Goal: Check status: Check status

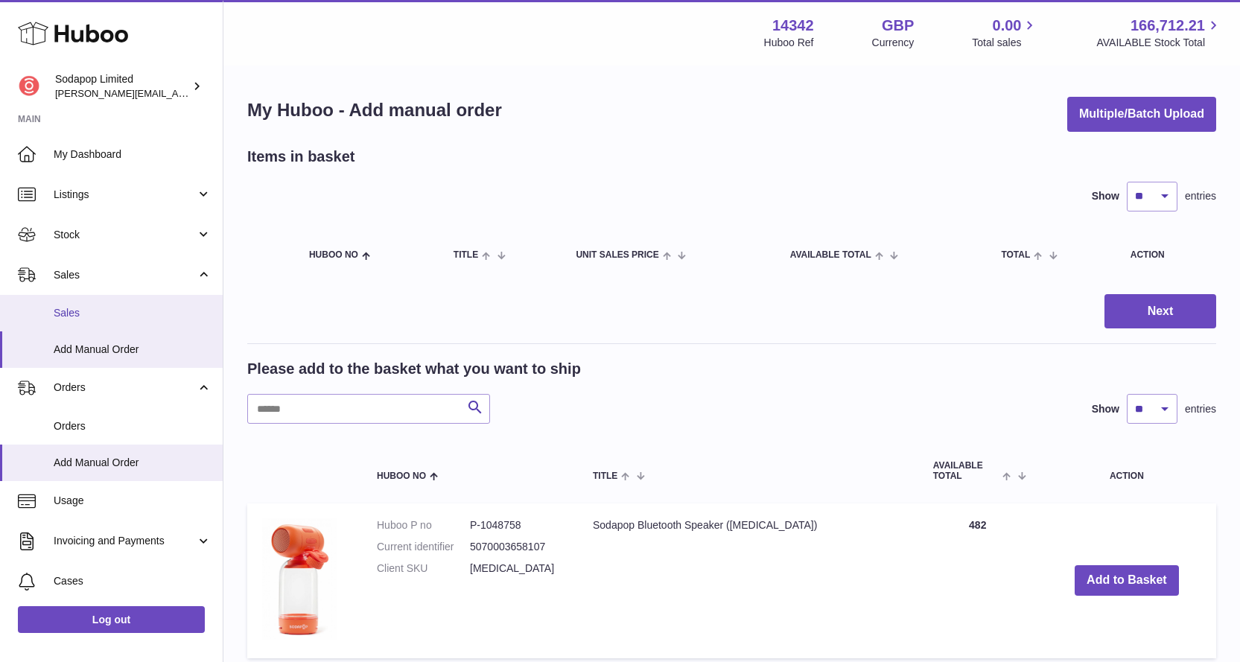
click at [92, 310] on span "Sales" at bounding box center [133, 313] width 158 height 14
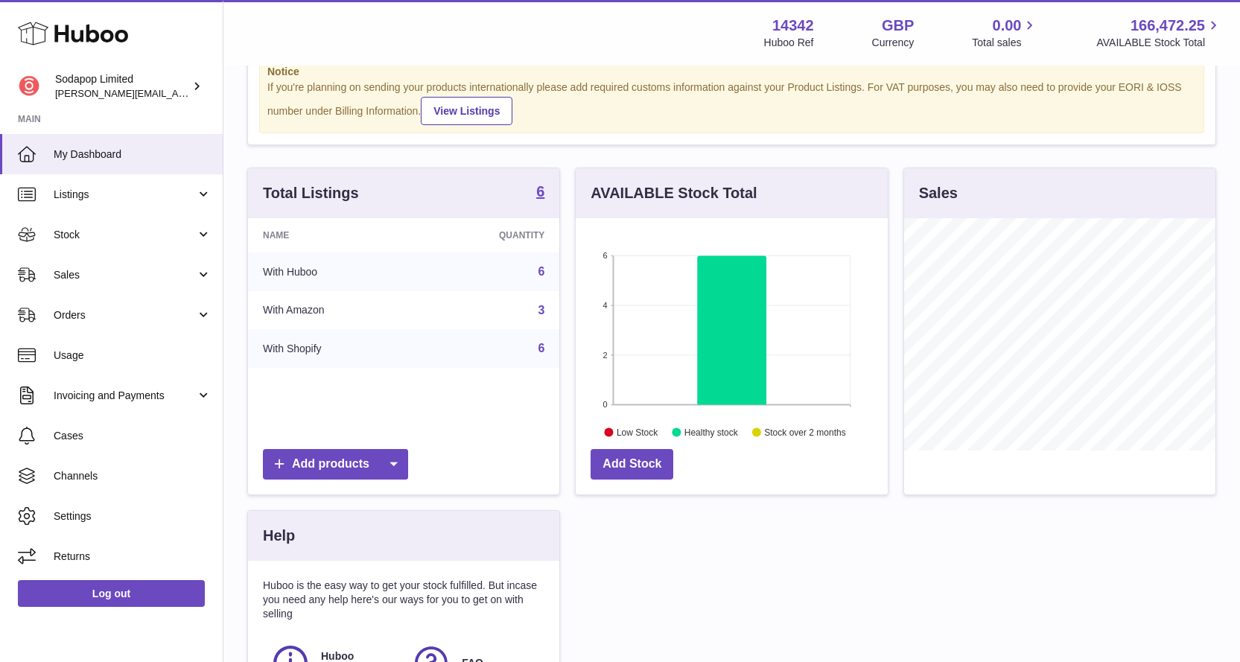
scroll to position [287, 0]
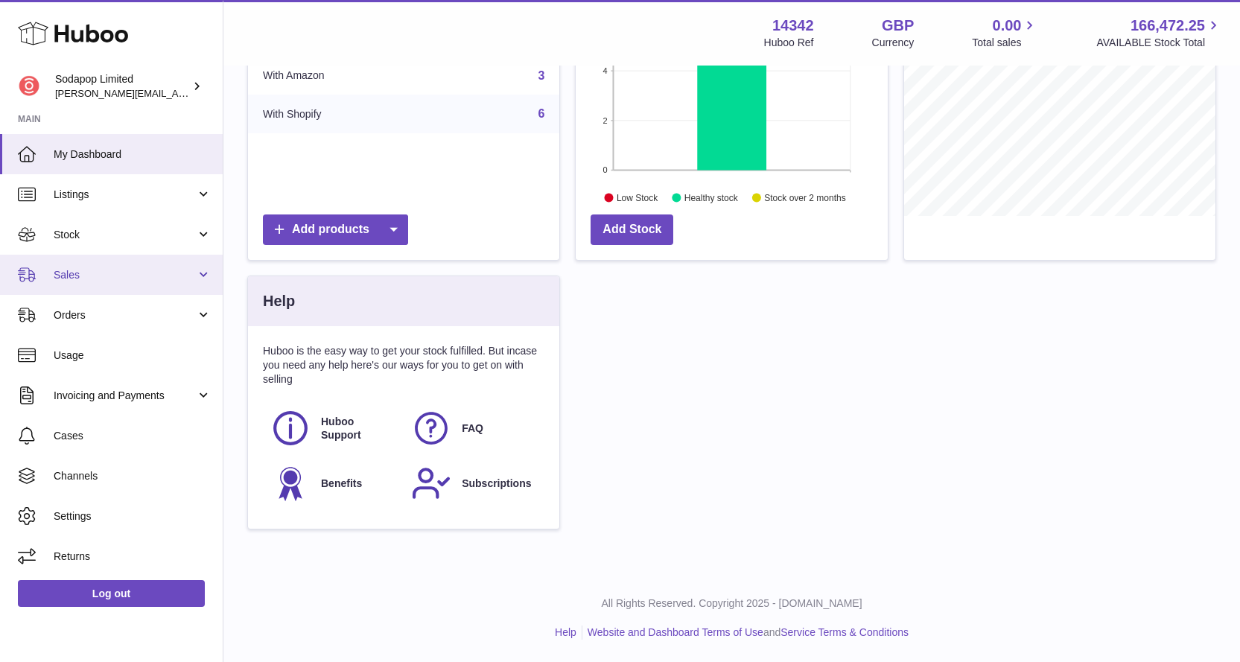
click at [88, 280] on span "Sales" at bounding box center [125, 275] width 142 height 14
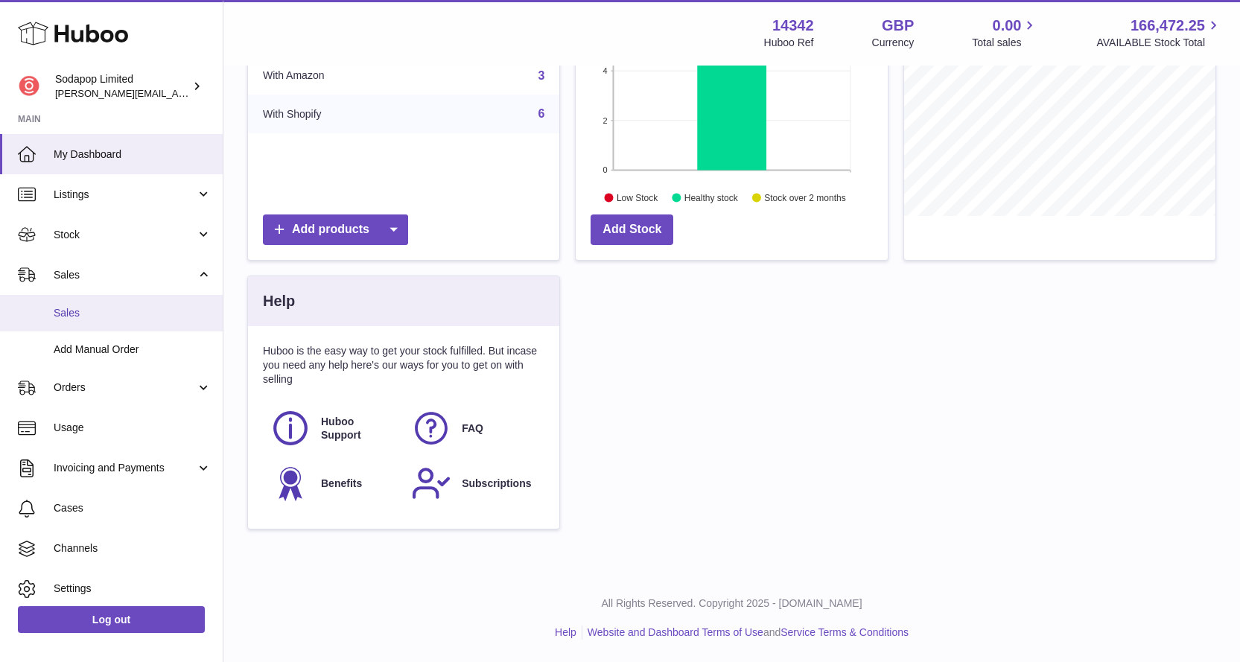
click at [72, 312] on span "Sales" at bounding box center [133, 313] width 158 height 14
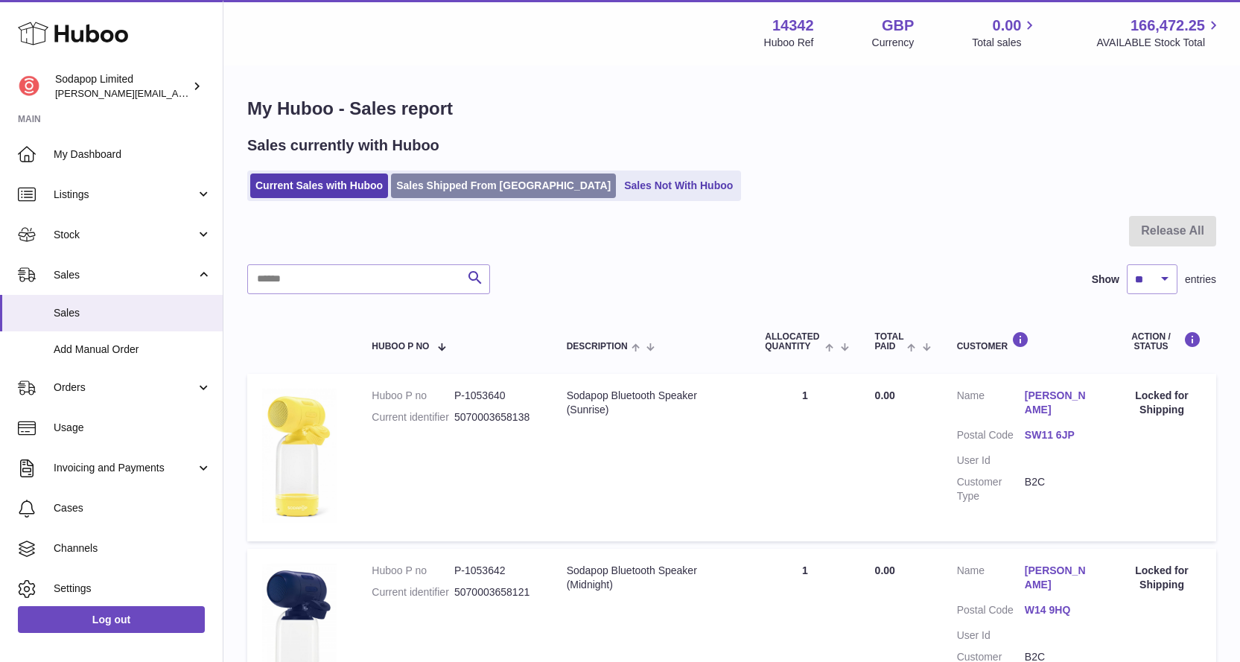
click at [480, 194] on link "Sales Shipped From [GEOGRAPHIC_DATA]" at bounding box center [503, 186] width 225 height 25
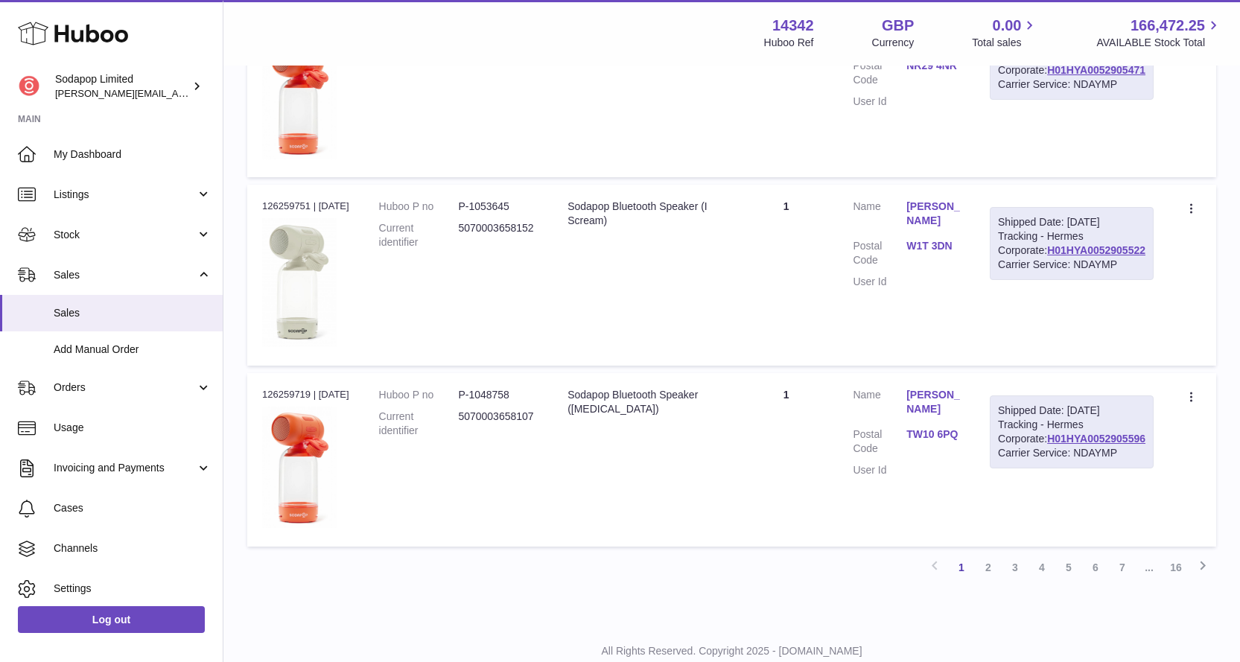
scroll to position [1756, 0]
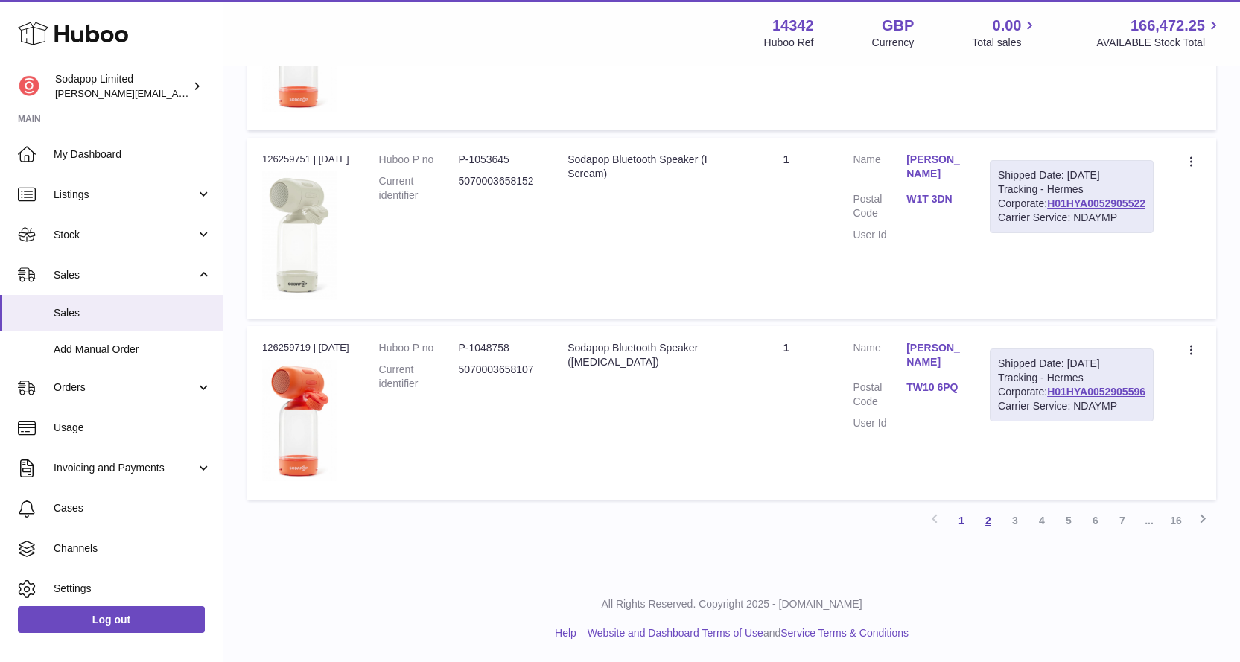
click at [992, 521] on link "2" at bounding box center [988, 520] width 27 height 27
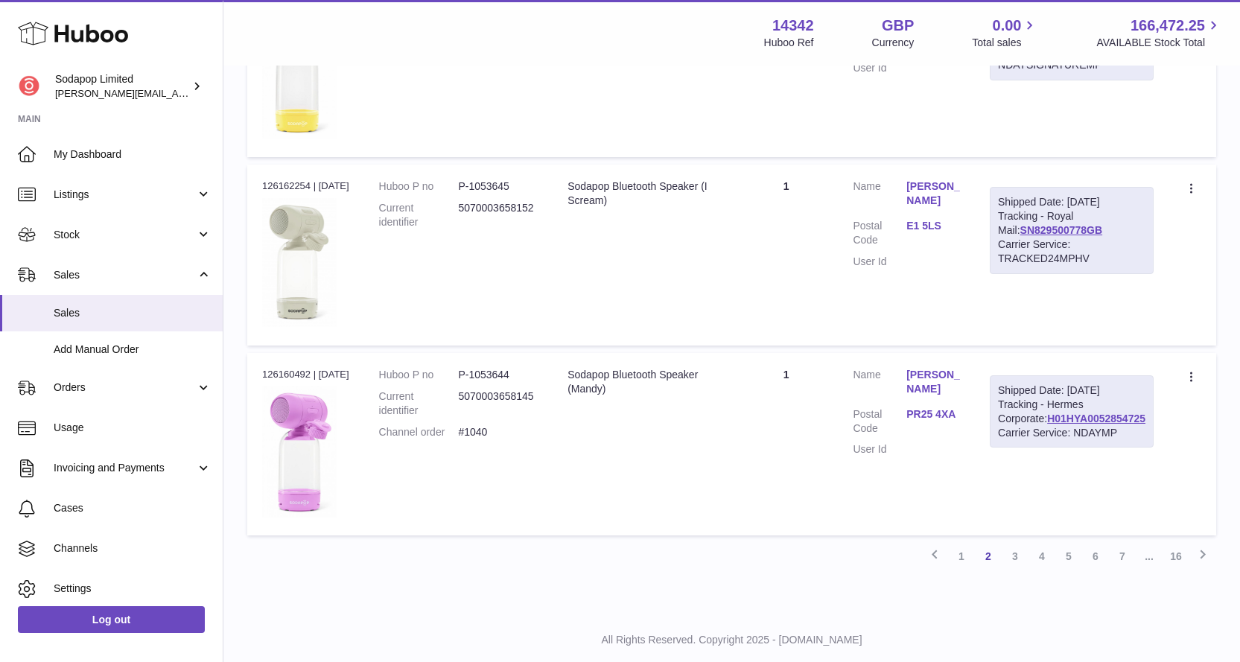
scroll to position [1682, 0]
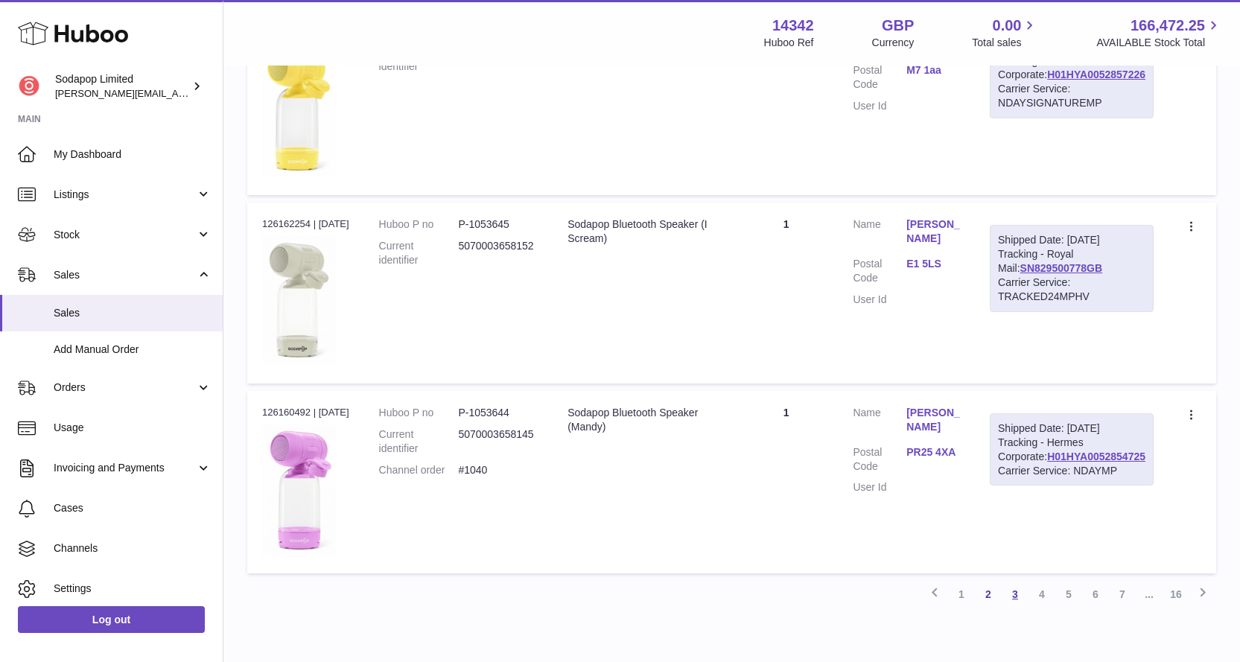
click at [1016, 592] on link "3" at bounding box center [1015, 594] width 27 height 27
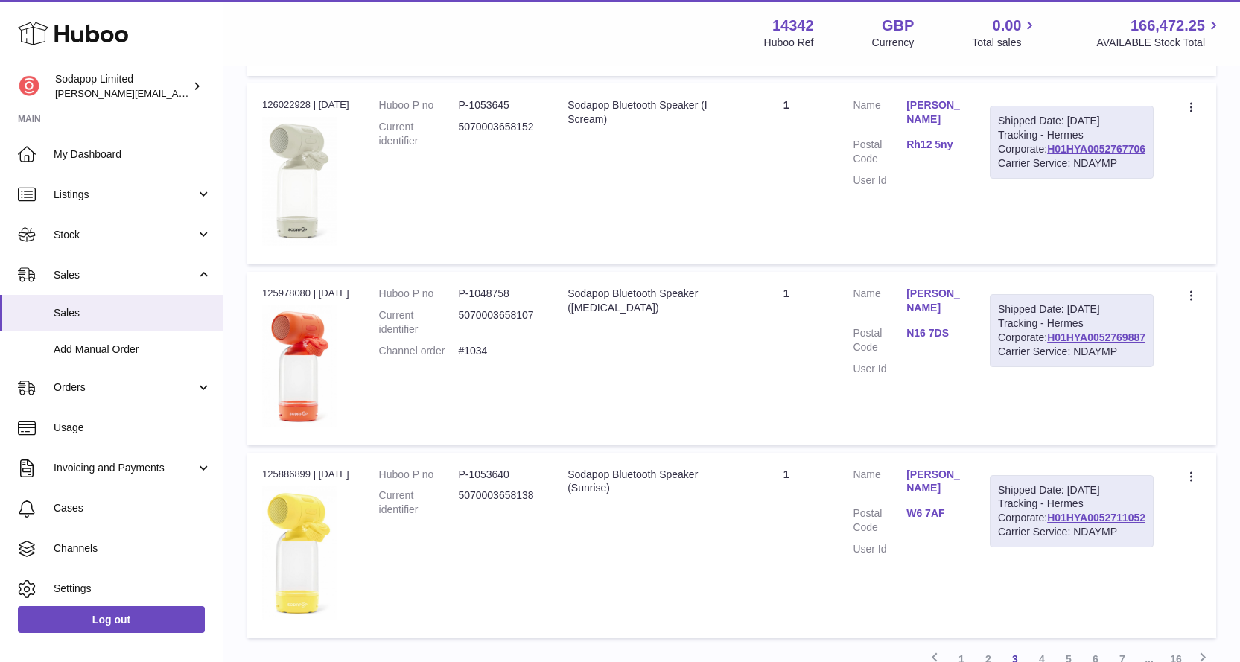
scroll to position [1724, 0]
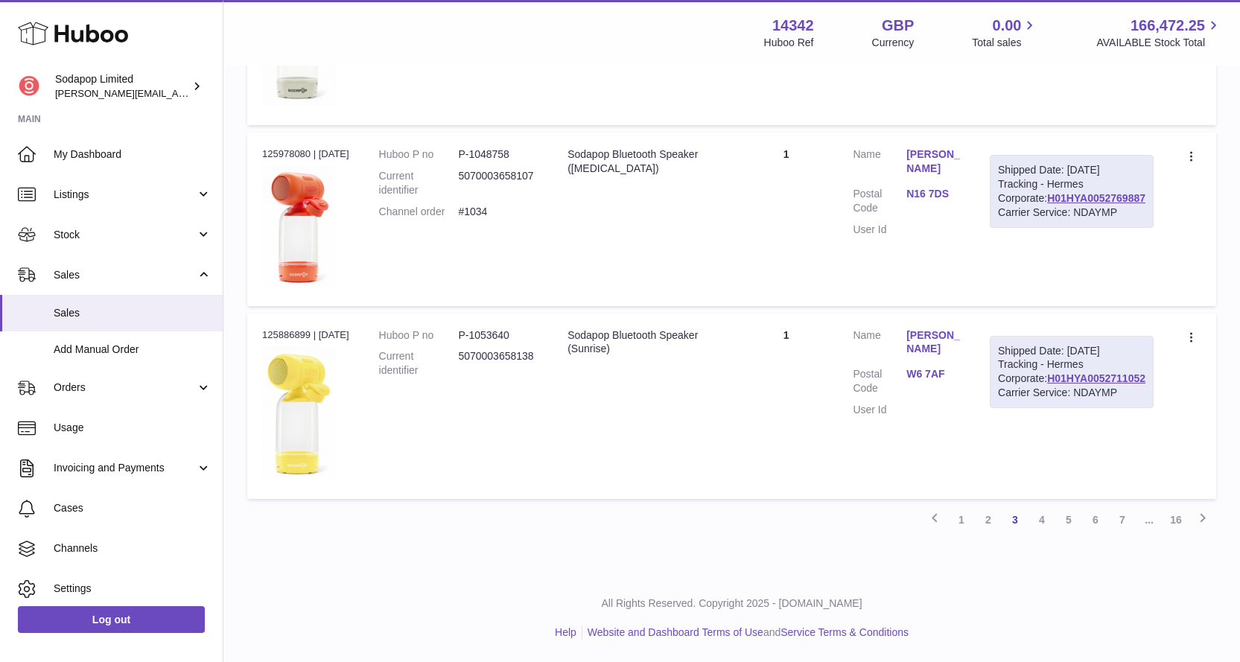
click at [1040, 517] on link "4" at bounding box center [1042, 519] width 27 height 27
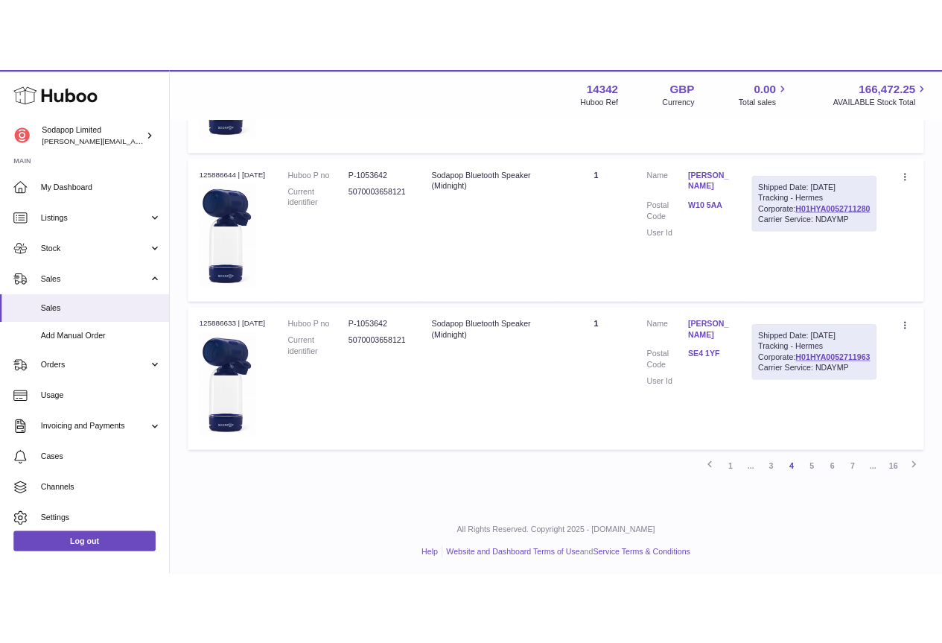
scroll to position [1768, 0]
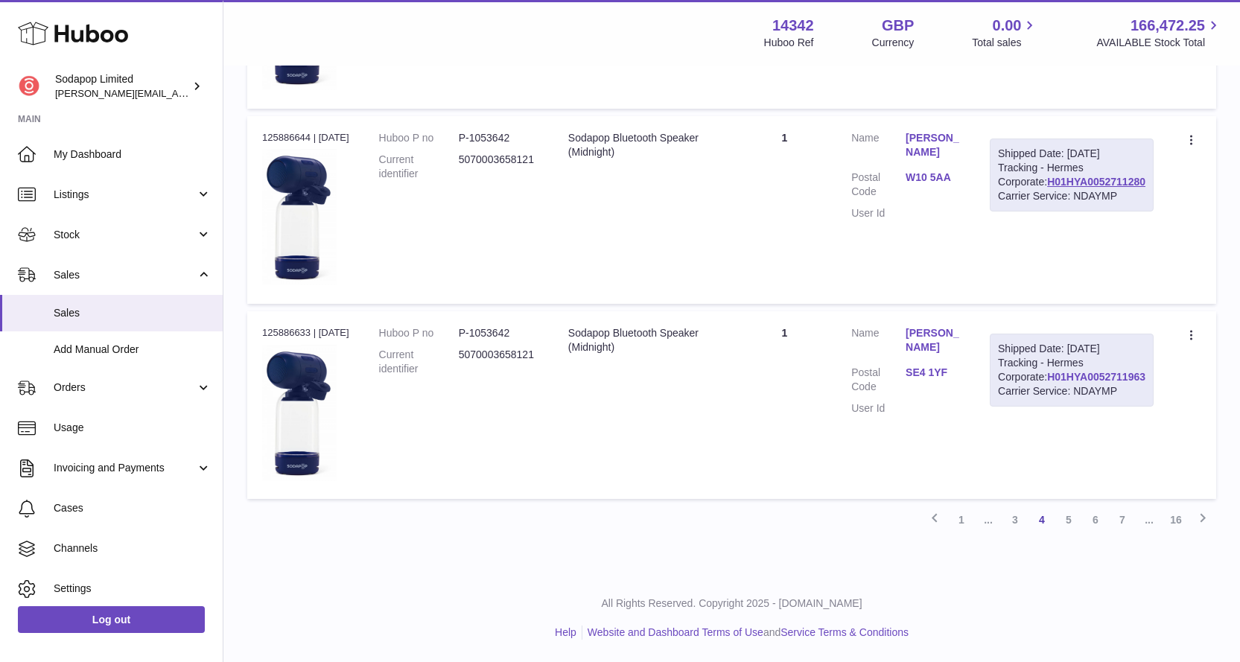
click at [1102, 383] on link "H01HYA0052711963" at bounding box center [1096, 377] width 98 height 12
